Goal: Task Accomplishment & Management: Manage account settings

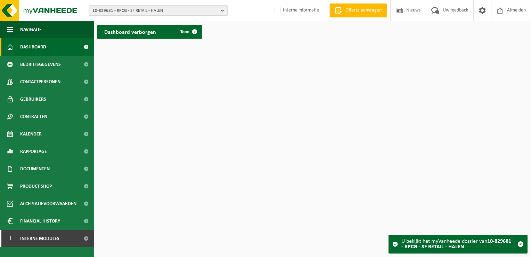
click at [101, 8] on span "10-829681 - RPCG - SF RETAIL - HALEN" at bounding box center [156, 11] width 126 height 10
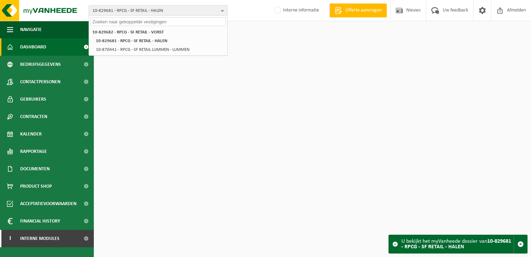
paste input "01-902964"
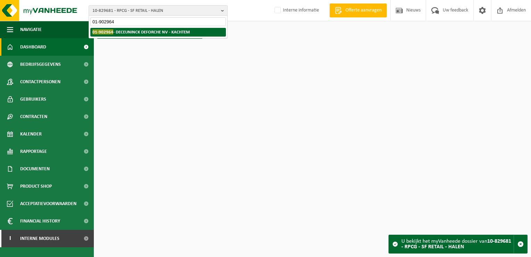
type input "01-902964"
click at [127, 34] on strong "01-902964 - DECEUNINCK DEFORCHE NV - KACHTEM" at bounding box center [141, 31] width 97 height 5
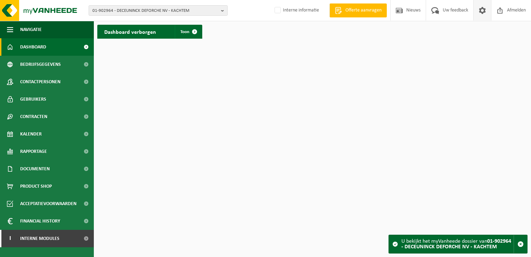
click at [482, 10] on span at bounding box center [482, 10] width 10 height 21
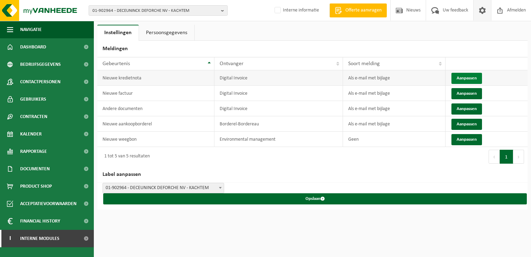
click at [467, 76] on button "Aanpassen" at bounding box center [467, 78] width 31 height 11
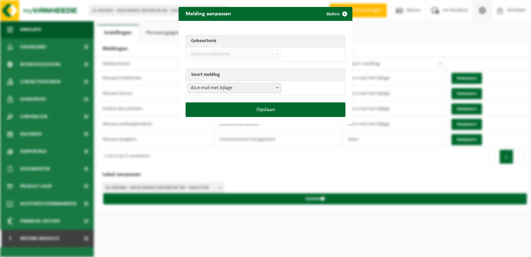
click at [220, 84] on span "Als e-mail met bijlage" at bounding box center [234, 88] width 93 height 10
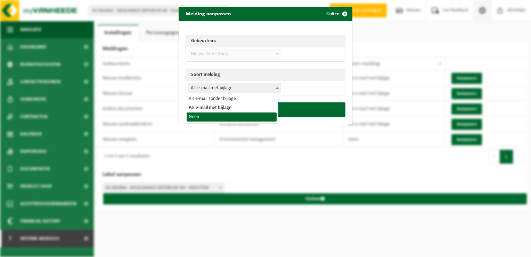
select select "1"
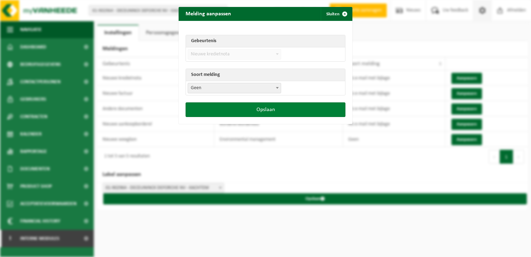
click at [259, 109] on button "Opslaan" at bounding box center [266, 109] width 160 height 15
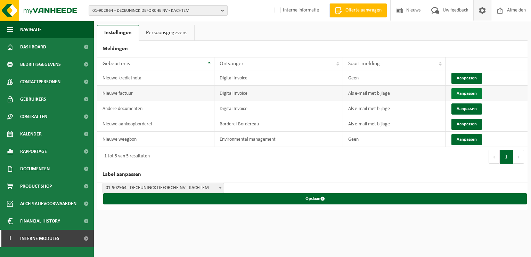
click at [465, 94] on button "Aanpassen" at bounding box center [467, 93] width 31 height 11
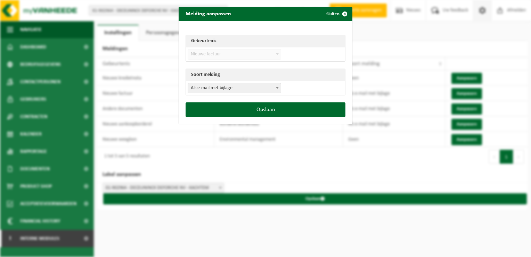
click at [231, 90] on span "Als e-mail met bijlage" at bounding box center [234, 88] width 93 height 10
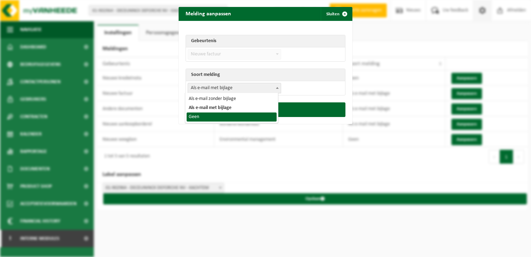
select select "1"
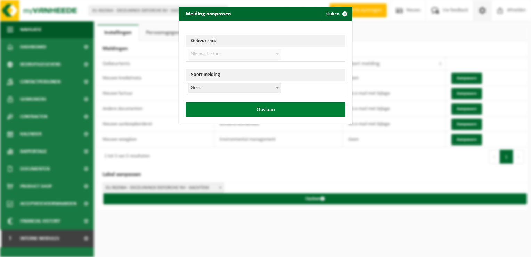
click at [278, 111] on button "Opslaan" at bounding box center [266, 109] width 160 height 15
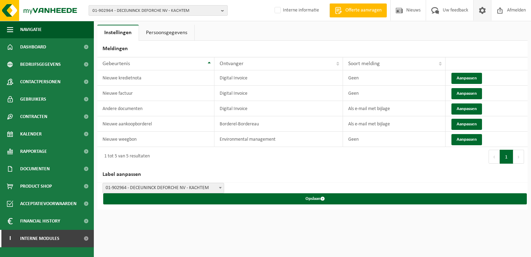
click at [107, 9] on span "01-902964 - DECEUNINCK DEFORCHE NV - KACHTEM" at bounding box center [156, 11] width 126 height 10
paste input "10-937494"
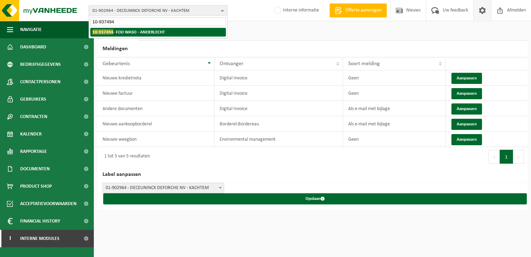
type input "10-937494"
click at [128, 33] on strong "10-937494 - FOD WASO - ANDERLECHT" at bounding box center [129, 31] width 72 height 5
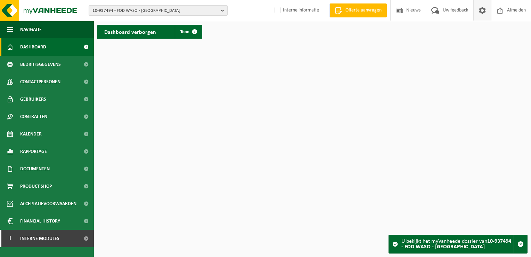
click at [484, 14] on span at bounding box center [482, 10] width 10 height 21
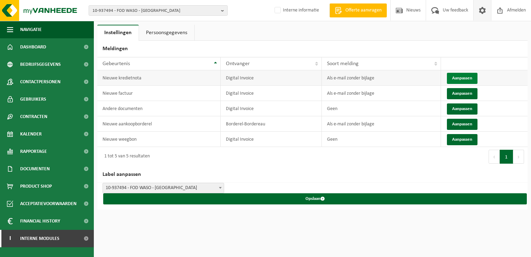
click at [458, 77] on button "Aanpassen" at bounding box center [462, 78] width 31 height 11
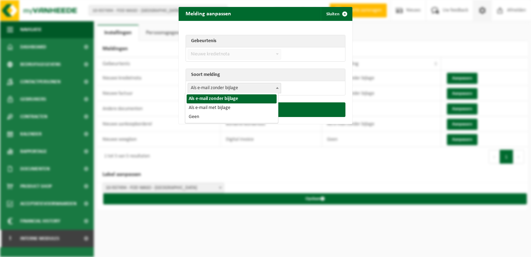
click at [217, 89] on span "Als e-mail zonder bijlage" at bounding box center [234, 88] width 93 height 10
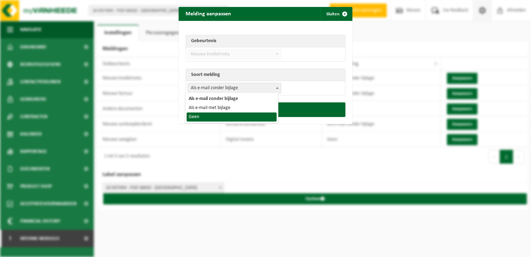
select select "1"
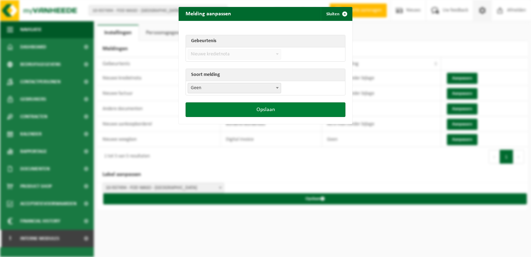
click at [260, 109] on button "Opslaan" at bounding box center [266, 109] width 160 height 15
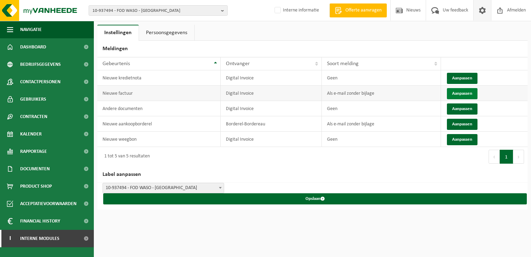
click at [461, 94] on button "Aanpassen" at bounding box center [462, 93] width 31 height 11
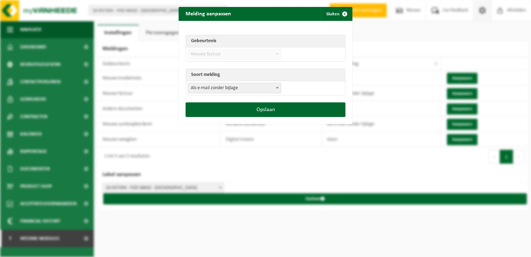
click at [216, 93] on span "Als e-mail zonder bijlage" at bounding box center [235, 88] width 94 height 10
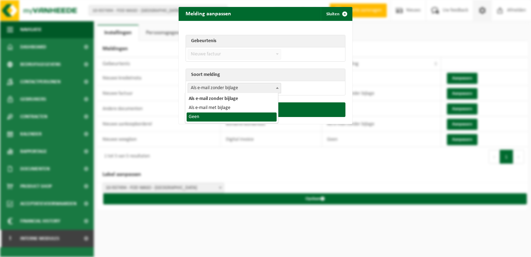
select select "1"
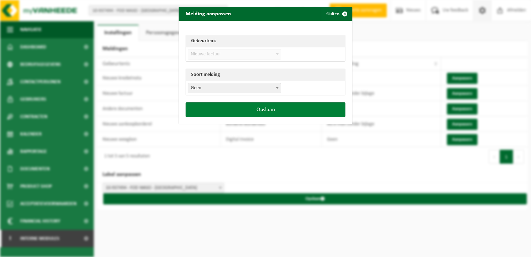
click at [255, 109] on button "Opslaan" at bounding box center [266, 109] width 160 height 15
